Goal: Check status: Check status

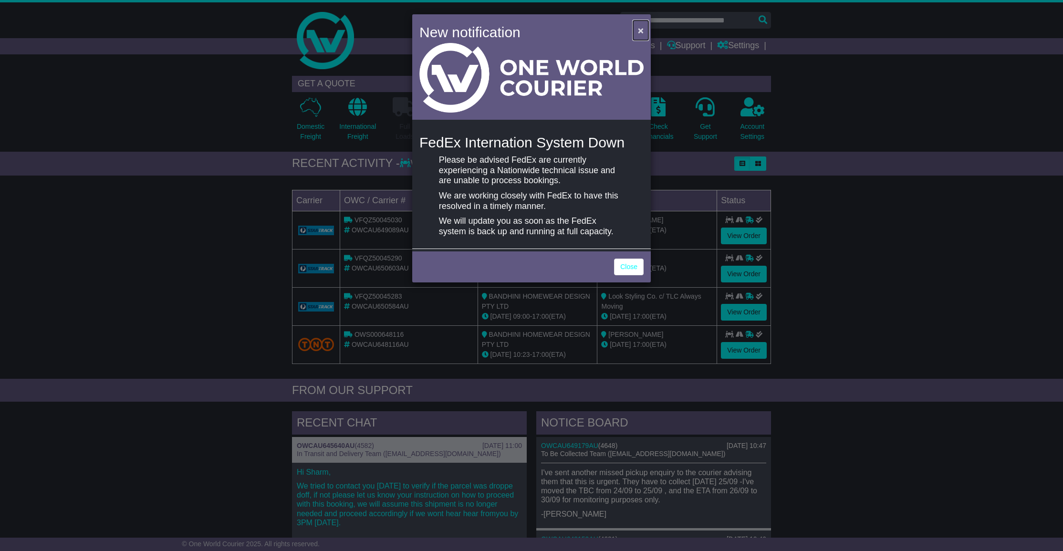
click at [636, 28] on button "×" at bounding box center [640, 31] width 15 height 20
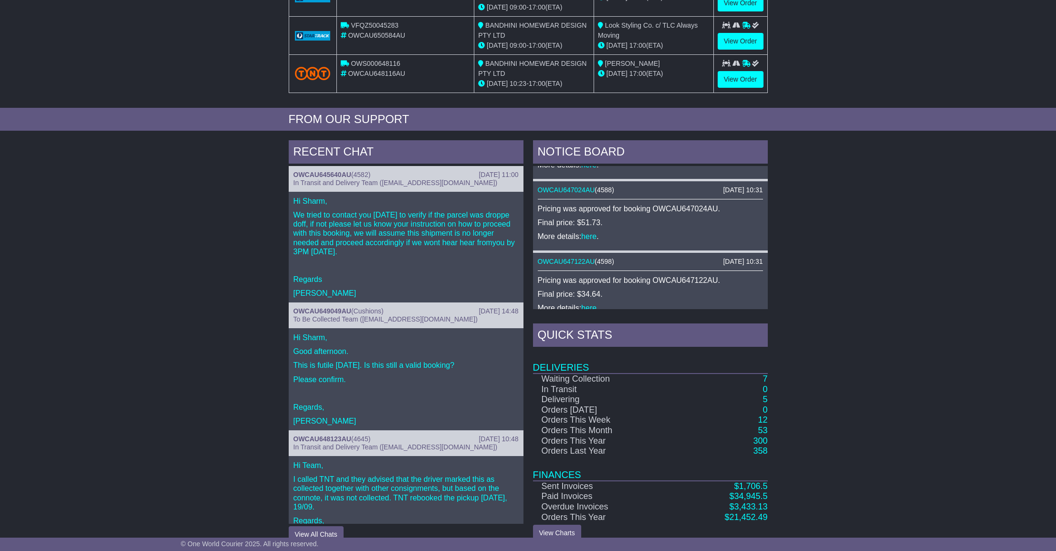
scroll to position [287, 0]
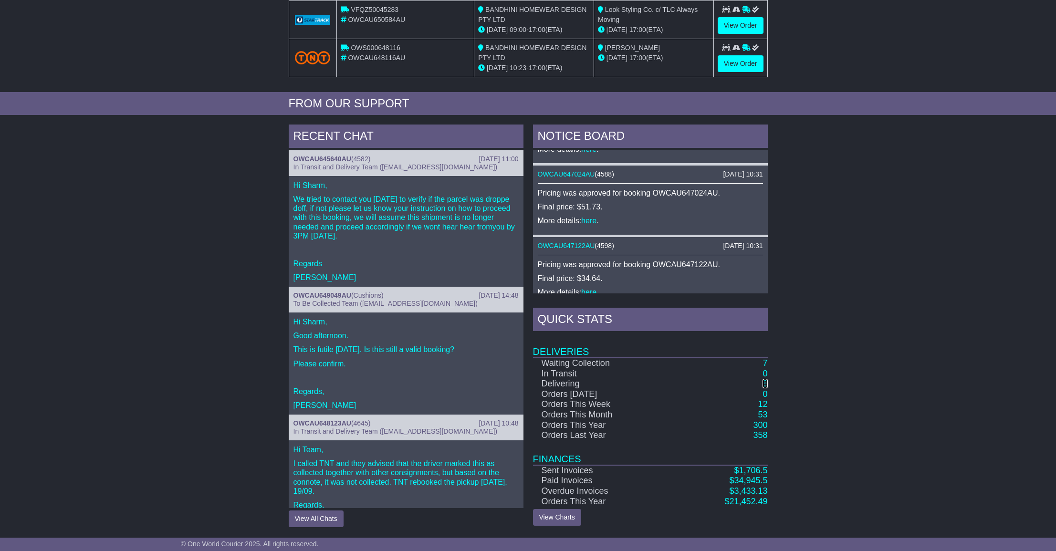
click at [765, 383] on link "5" at bounding box center [764, 384] width 5 height 10
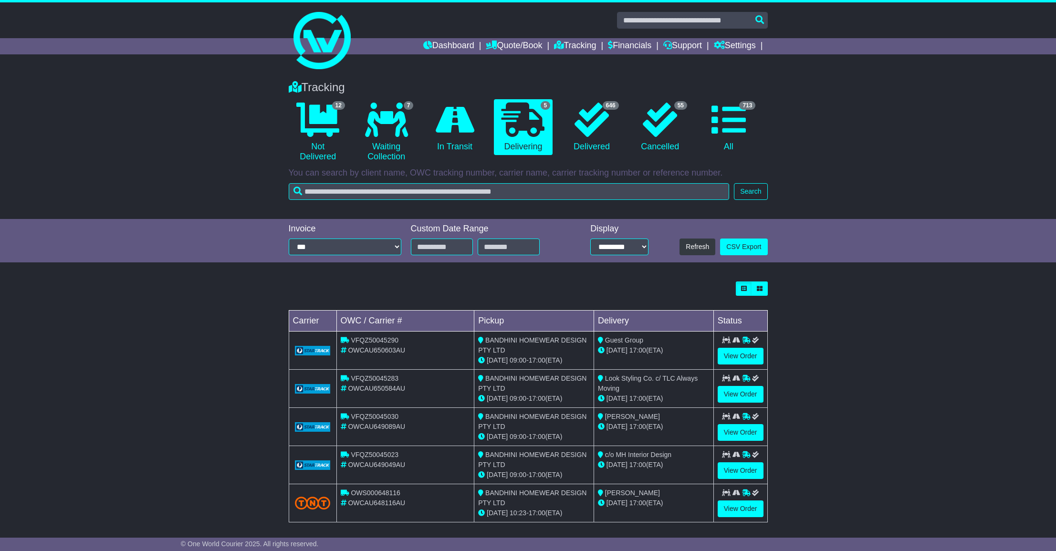
scroll to position [5, 0]
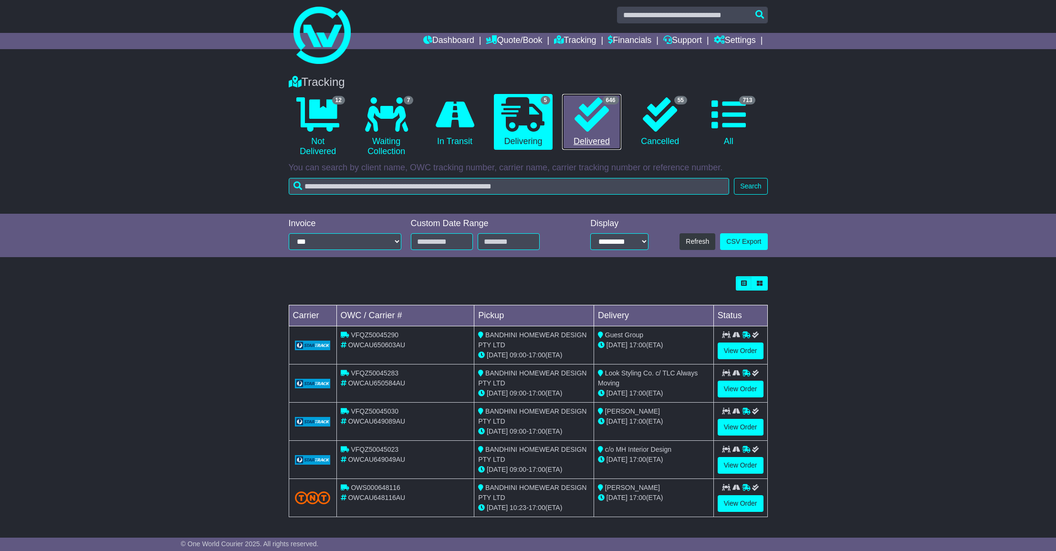
drag, startPoint x: 600, startPoint y: 122, endPoint x: 597, endPoint y: 144, distance: 22.1
click at [600, 122] on icon at bounding box center [591, 114] width 34 height 34
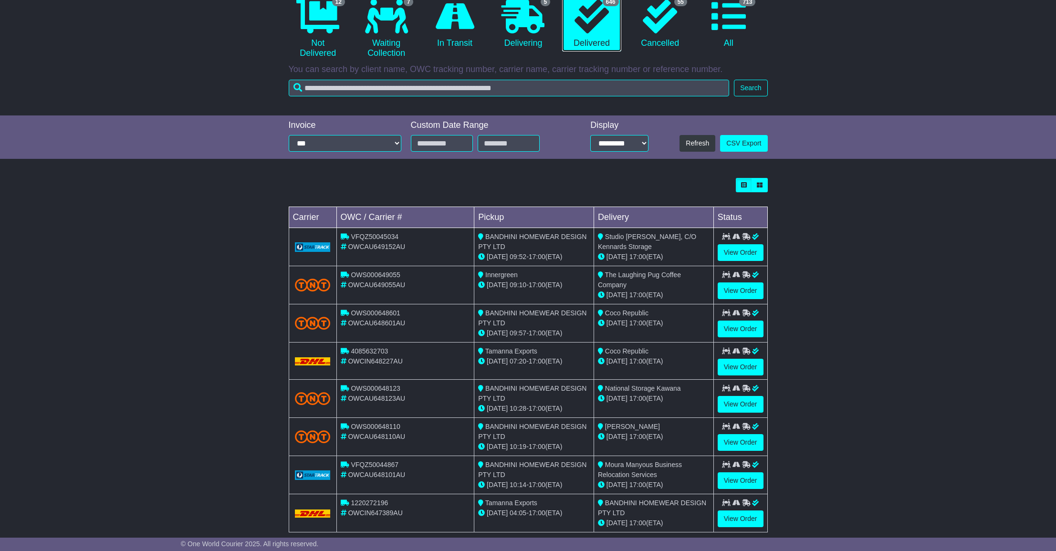
scroll to position [159, 0]
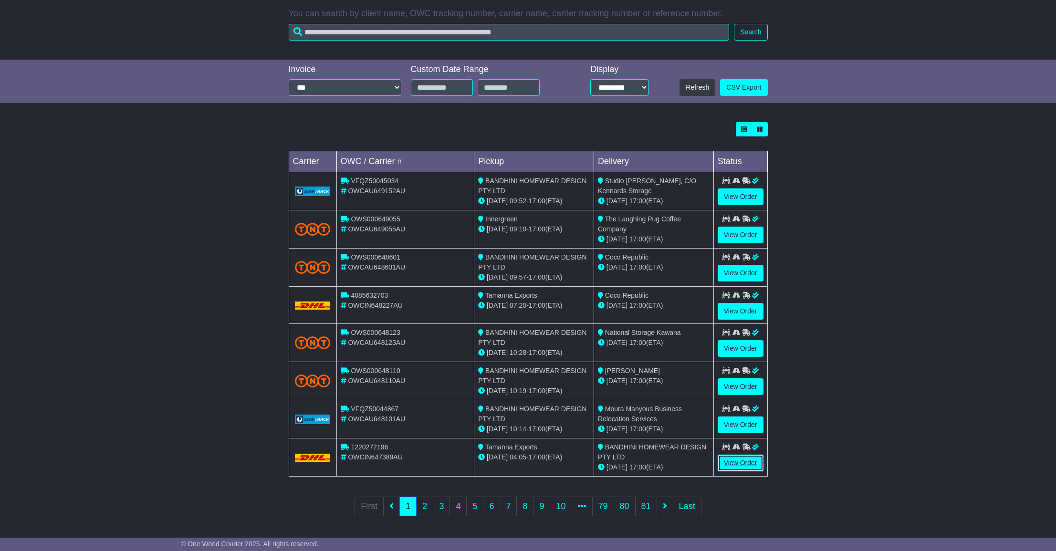
click at [740, 463] on link "View Order" at bounding box center [740, 463] width 46 height 17
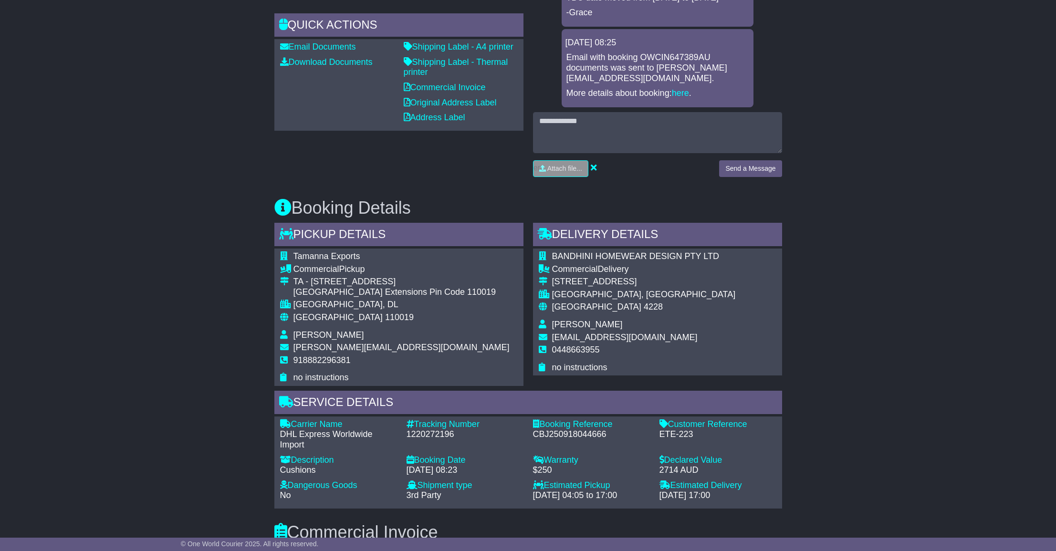
scroll to position [358, 0]
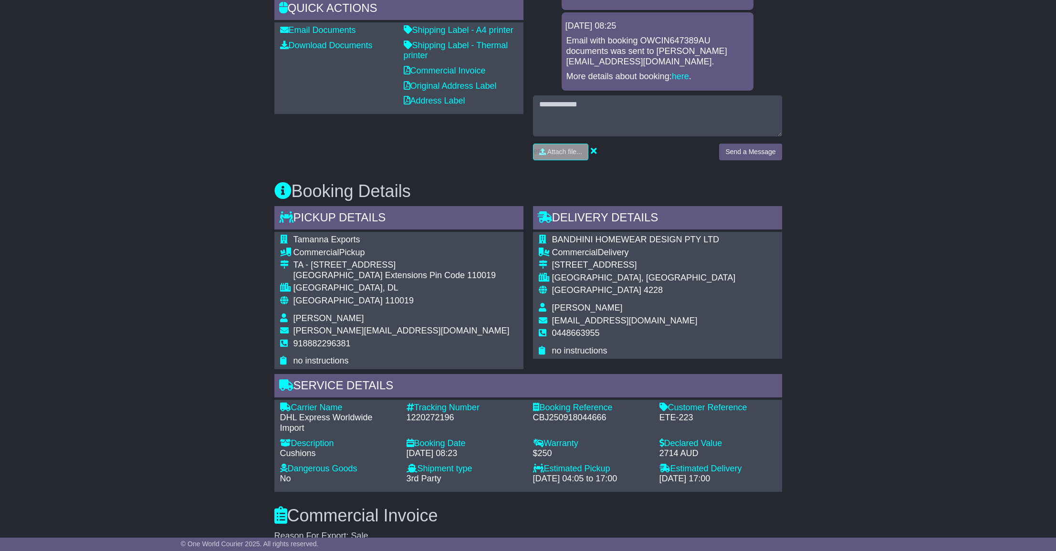
click at [430, 413] on div "1220272196" at bounding box center [464, 418] width 117 height 10
copy div "1220272196"
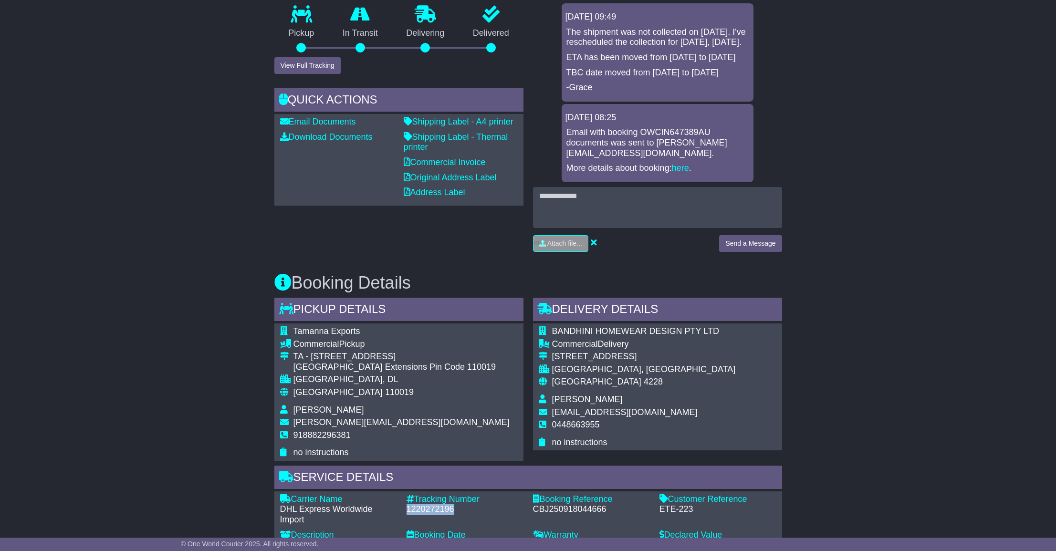
scroll to position [252, 0]
